Goal: Task Accomplishment & Management: Manage account settings

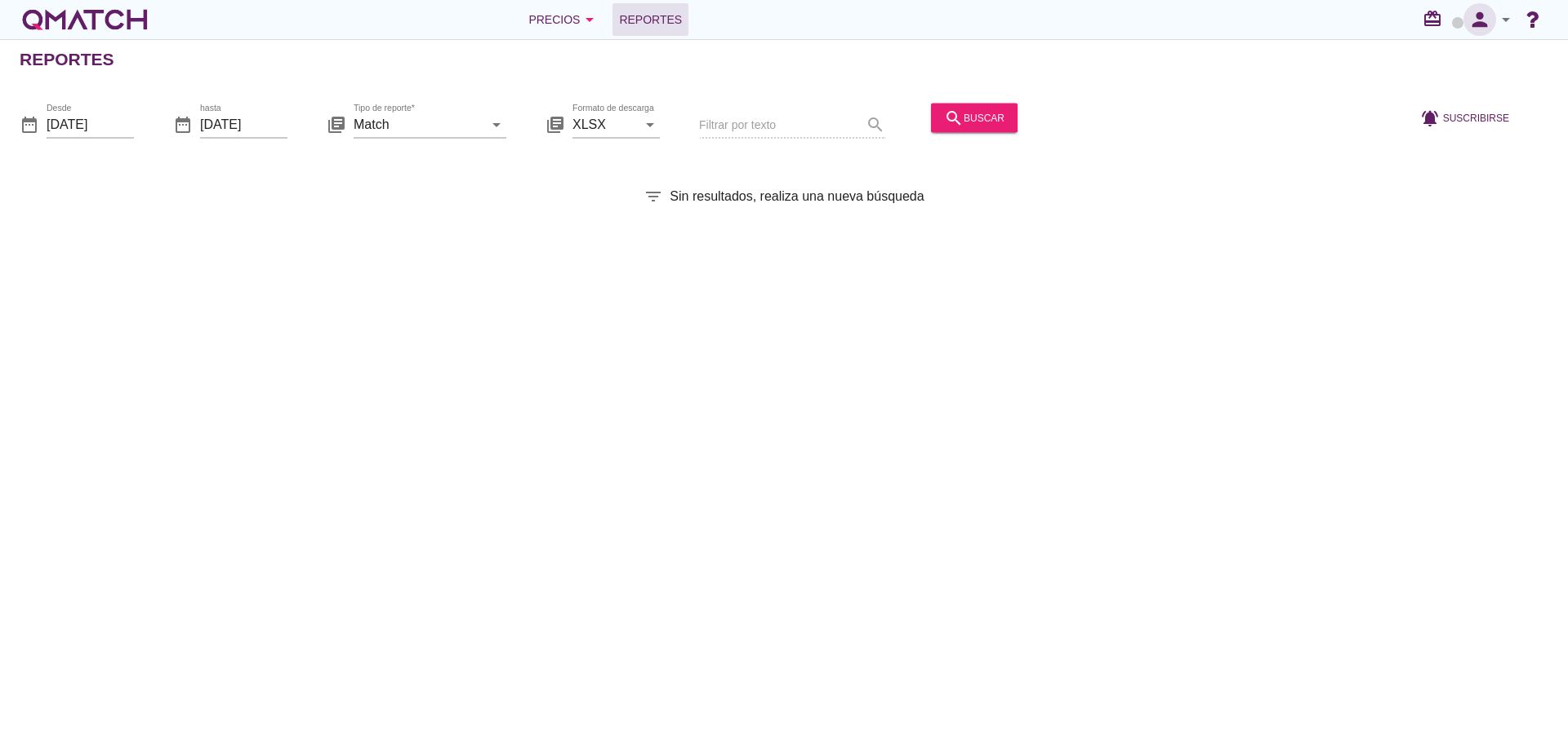
click at [1476, 24] on icon "person" at bounding box center [1480, 20] width 33 height 23
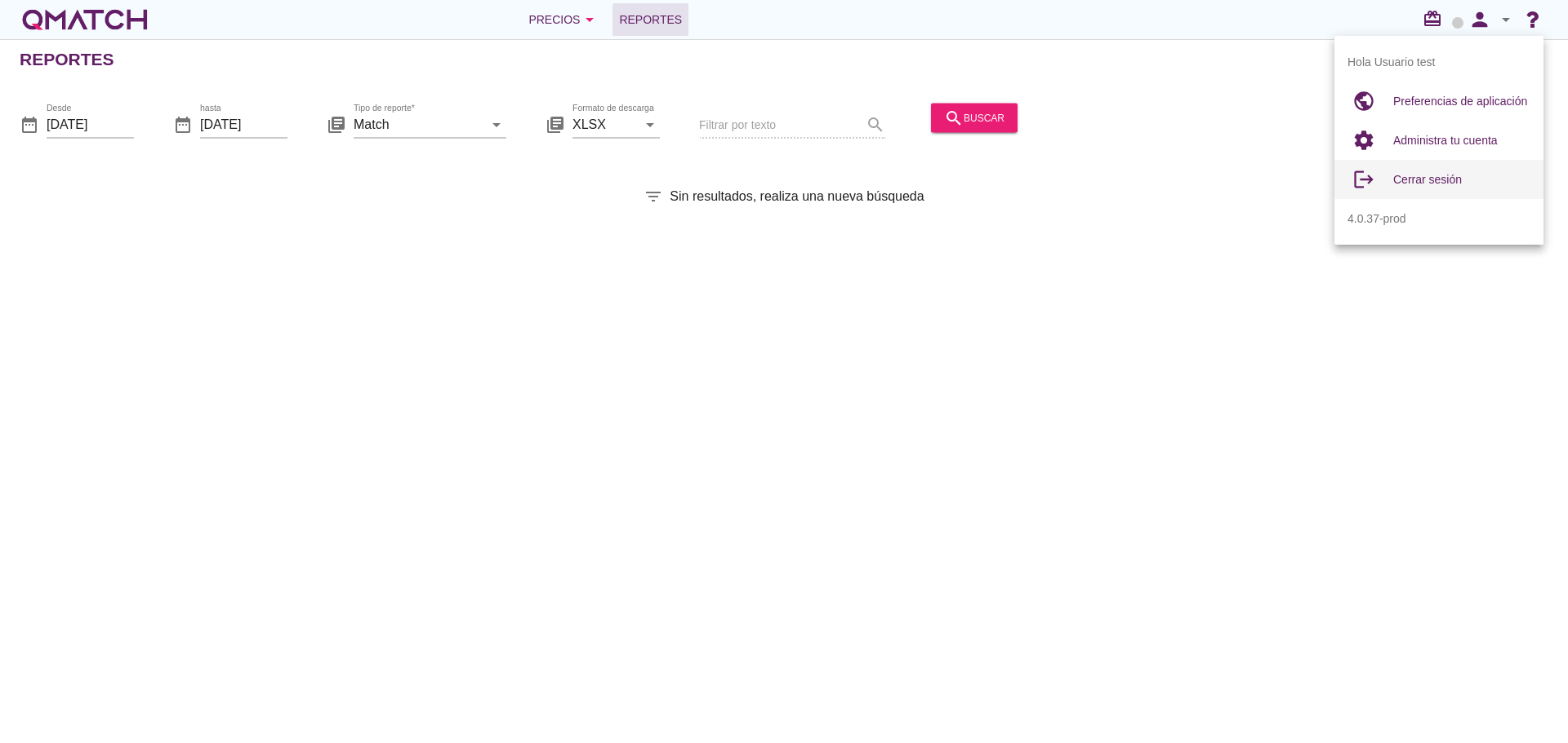
click at [1416, 184] on span "Cerrar sesión" at bounding box center [1427, 179] width 69 height 13
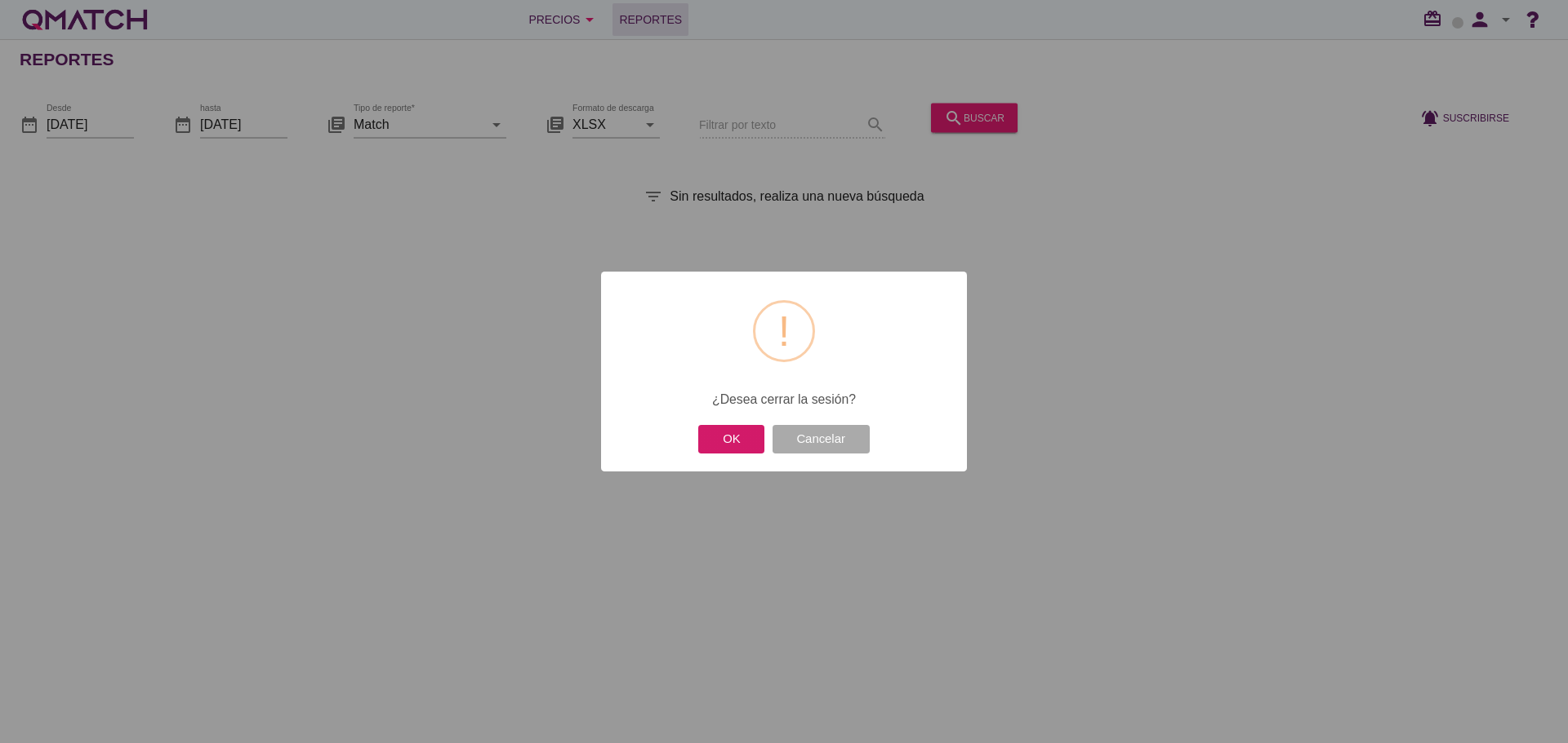
click at [732, 447] on button "OK" at bounding box center [731, 440] width 66 height 29
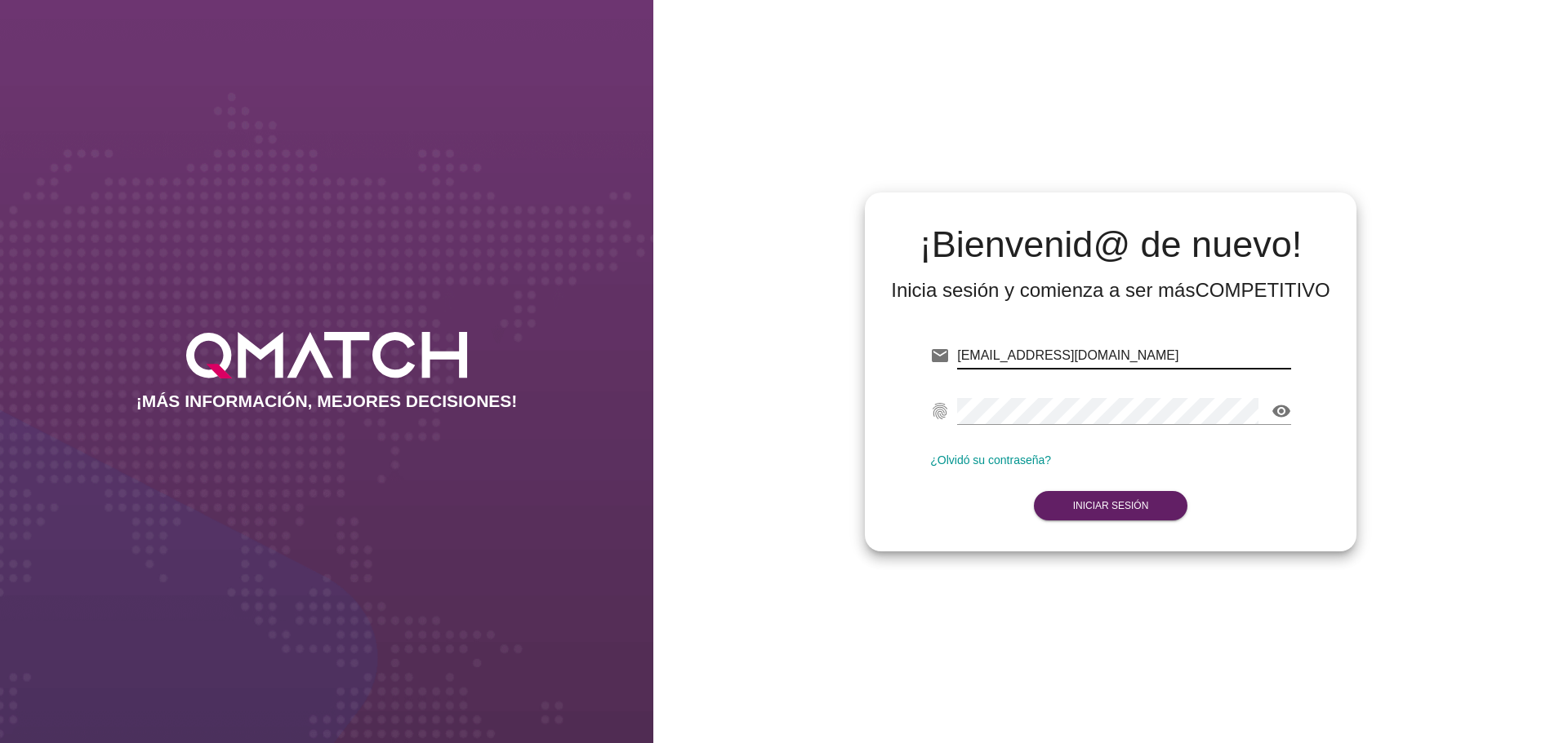
click at [1131, 360] on input "test@test.cacereshermanos.cl" at bounding box center [1124, 355] width 334 height 26
type input "test@test.cencosud.com.co"
click at [1125, 492] on button "Iniciar Sesión" at bounding box center [1110, 506] width 154 height 29
